Goal: Transaction & Acquisition: Subscribe to service/newsletter

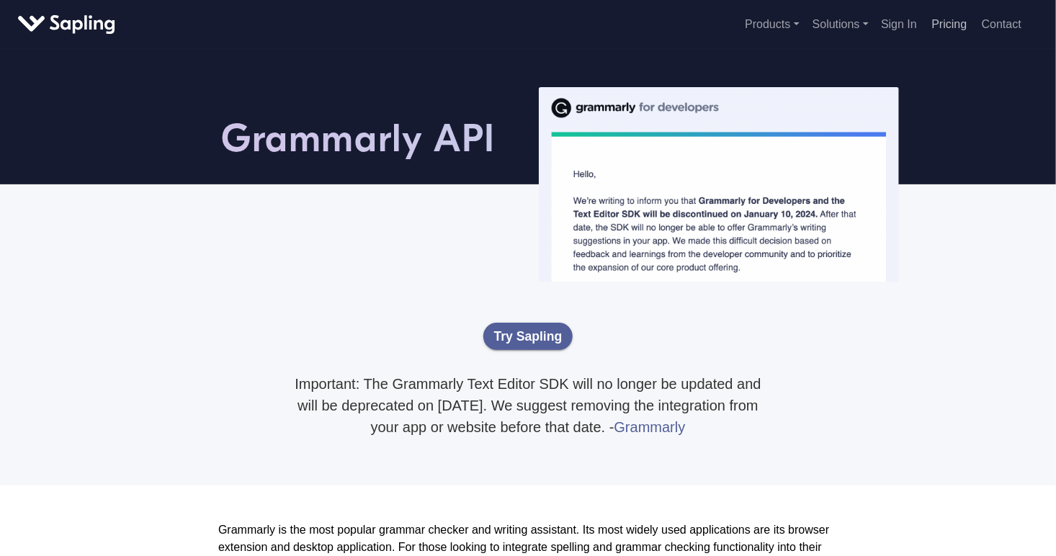
click at [951, 24] on link "Pricing" at bounding box center [949, 24] width 47 height 24
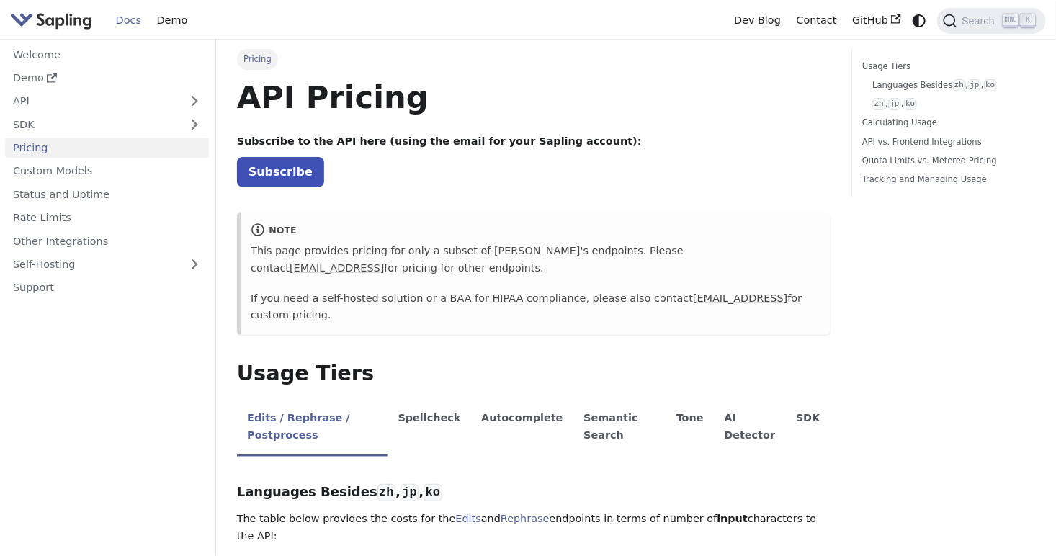
click at [336, 141] on strong "Subscribe to the API here (using the email for your Sapling account):" at bounding box center [439, 141] width 405 height 12
drag, startPoint x: 291, startPoint y: 140, endPoint x: 433, endPoint y: 148, distance: 142.2
click at [433, 148] on p "Subscribe to the API here (using the email for your Sapling account):" at bounding box center [534, 141] width 594 height 17
drag, startPoint x: 433, startPoint y: 148, endPoint x: 406, endPoint y: 145, distance: 26.9
click at [406, 145] on strong "Subscribe to the API here (using the email for your Sapling account):" at bounding box center [439, 141] width 405 height 12
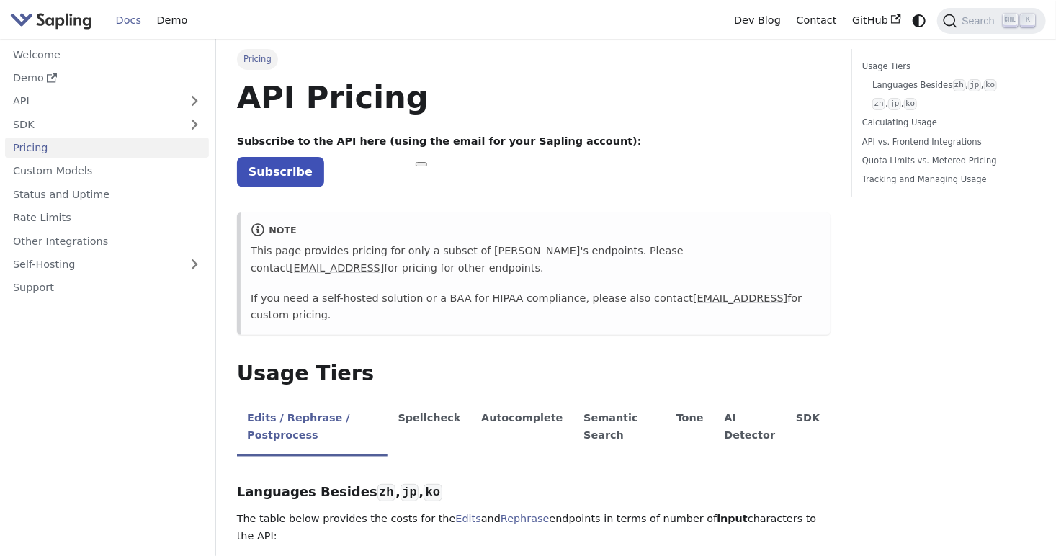
click at [543, 141] on strong "Subscribe to the API here (using the email for your Sapling account):" at bounding box center [439, 141] width 405 height 12
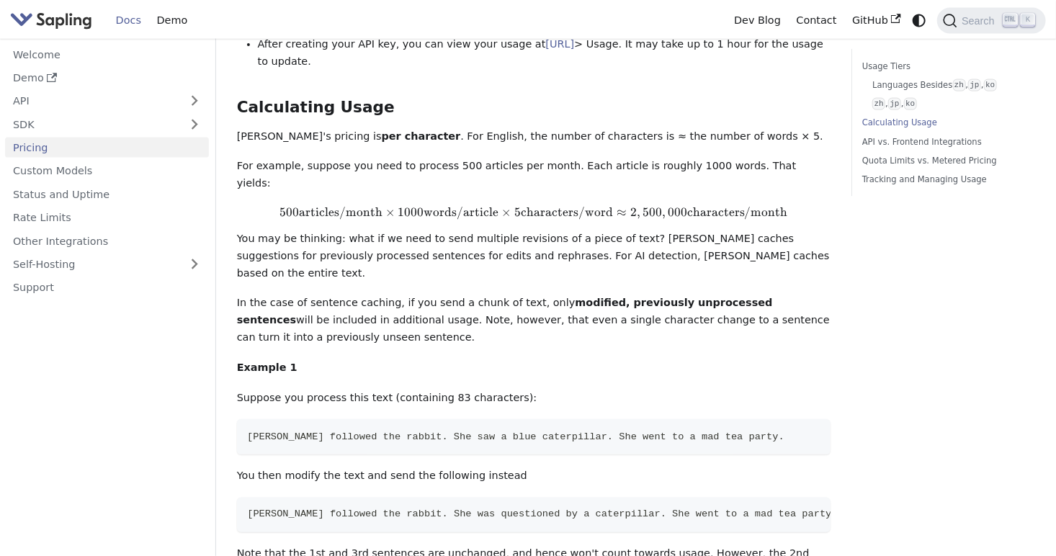
scroll to position [1009, 0]
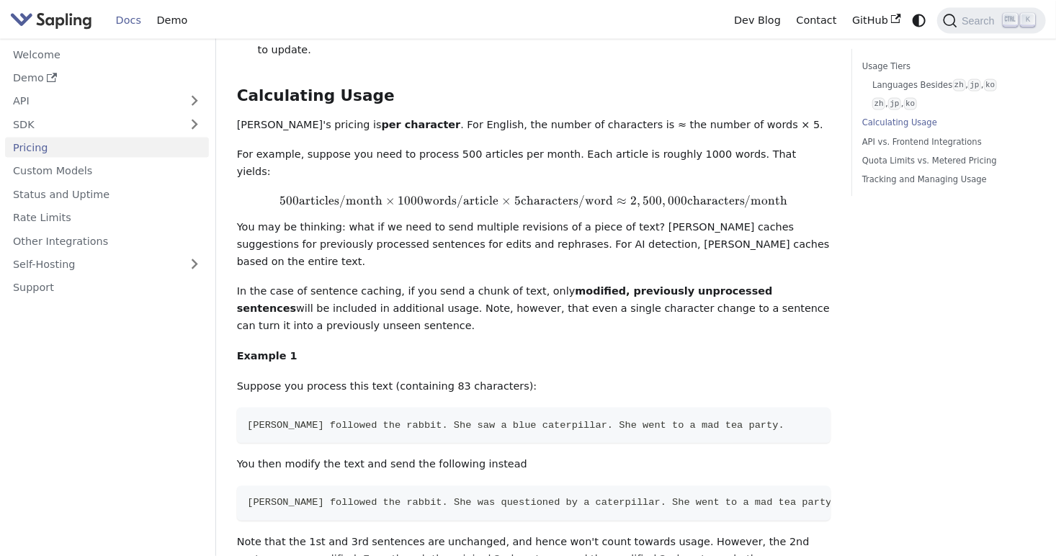
click at [245, 378] on p "Suppose you process this text (containing 83 characters):" at bounding box center [534, 386] width 594 height 17
click at [273, 456] on p "You then modify the text and send the following instead" at bounding box center [534, 464] width 594 height 17
drag, startPoint x: 273, startPoint y: 375, endPoint x: 390, endPoint y: 379, distance: 116.8
click at [390, 456] on p "You then modify the text and send the following instead" at bounding box center [534, 464] width 594 height 17
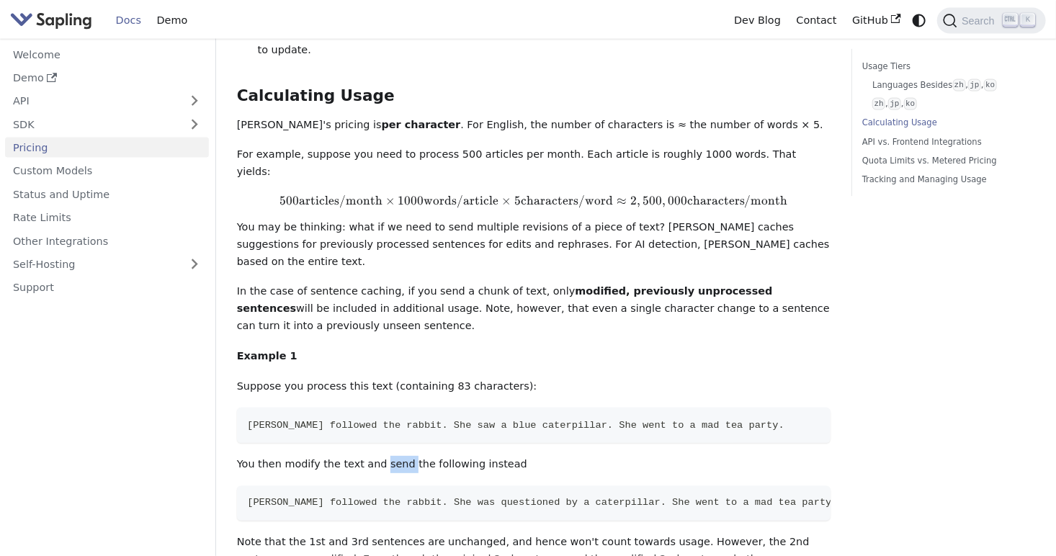
click at [390, 456] on p "You then modify the text and send the following instead" at bounding box center [534, 464] width 594 height 17
drag, startPoint x: 390, startPoint y: 379, endPoint x: 378, endPoint y: 418, distance: 40.6
click at [378, 498] on span "[PERSON_NAME] followed the rabbit. She was questioned by a caterpillar. She wen…" at bounding box center [542, 503] width 591 height 11
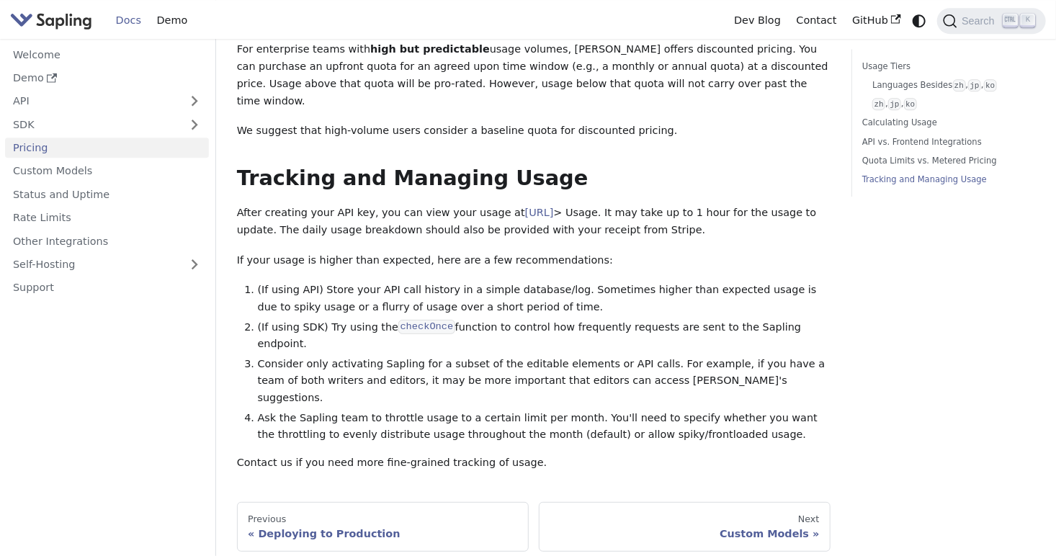
scroll to position [2095, 0]
